Goal: Complete application form

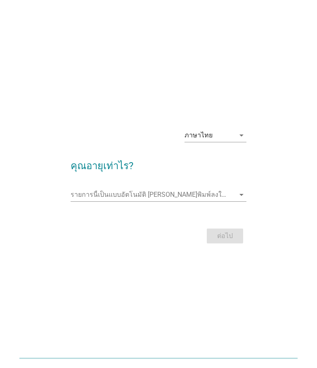
click at [230, 137] on div "ภาษาไทย" at bounding box center [210, 135] width 50 height 13
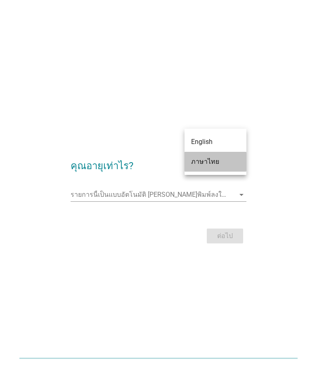
click at [216, 164] on div "ภาษาไทย" at bounding box center [215, 162] width 49 height 10
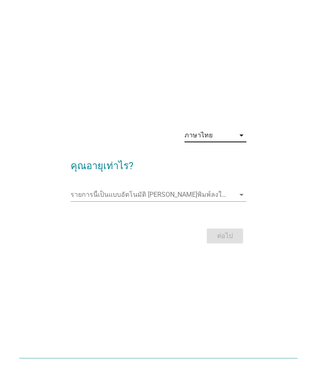
click at [85, 192] on input "รายการนี้เป็นแบบอัตโนมัติ คุณสามารถพิมพ์ลงในรายการนี้" at bounding box center [153, 194] width 165 height 13
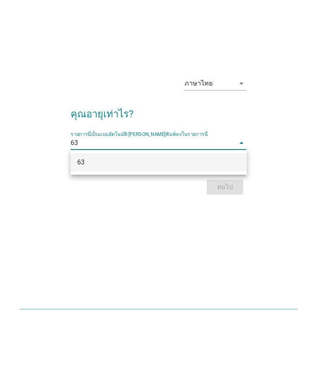
type input "63"
click at [171, 199] on div "ภาษาไทย arrow_drop_down คุณอายุเท่าไร? รายการนี้เป็นแบบอัตโนมัติ [PERSON_NAME]พ…" at bounding box center [159, 186] width 190 height 140
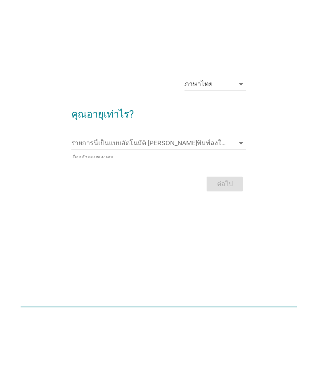
scroll to position [19, 0]
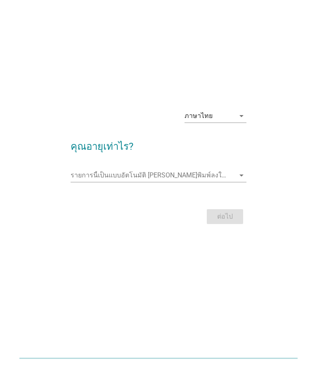
click at [194, 174] on input "รายการนี้เป็นแบบอัตโนมัติ คุณสามารถพิมพ์ลงในรายการนี้" at bounding box center [153, 175] width 165 height 13
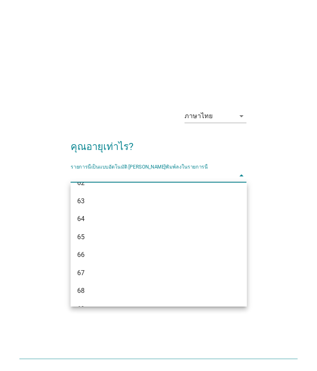
scroll to position [807, 0]
click at [92, 197] on div "63" at bounding box center [151, 200] width 149 height 10
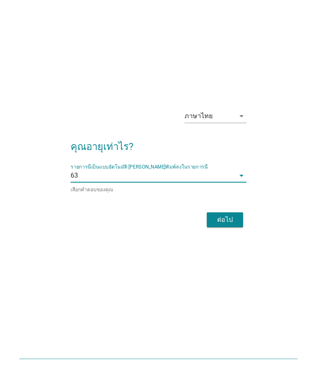
click at [232, 221] on div "ต่อไป" at bounding box center [224, 222] width 23 height 10
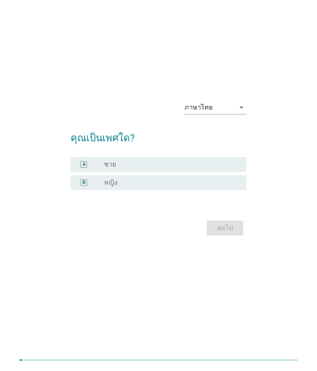
scroll to position [0, 0]
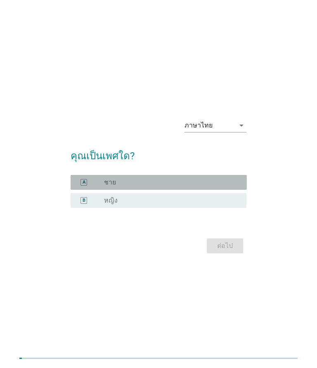
click at [86, 184] on div "A" at bounding box center [84, 182] width 7 height 7
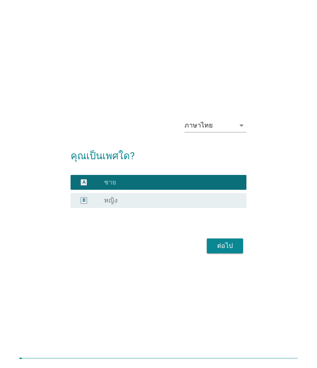
click at [230, 248] on div "ต่อไป" at bounding box center [224, 246] width 23 height 10
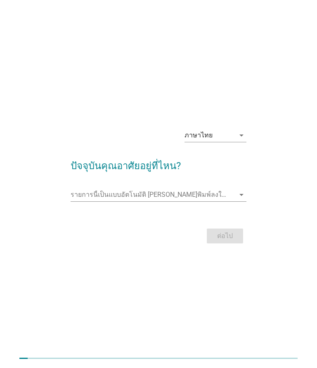
click at [239, 197] on icon "arrow_drop_down" at bounding box center [242, 195] width 10 height 10
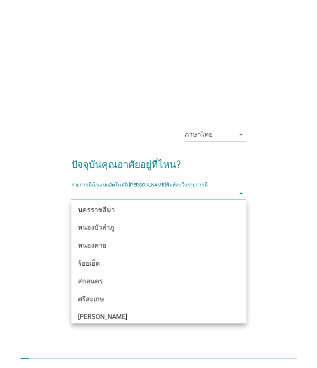
scroll to position [171, 0]
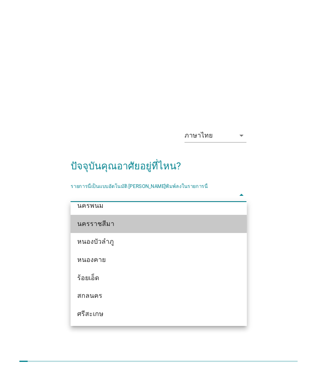
click at [105, 221] on div "นครราชสีมา" at bounding box center [151, 224] width 149 height 10
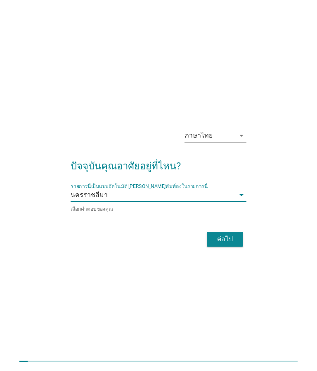
click at [225, 237] on div "ต่อไป" at bounding box center [224, 239] width 23 height 10
